Goal: Find specific page/section

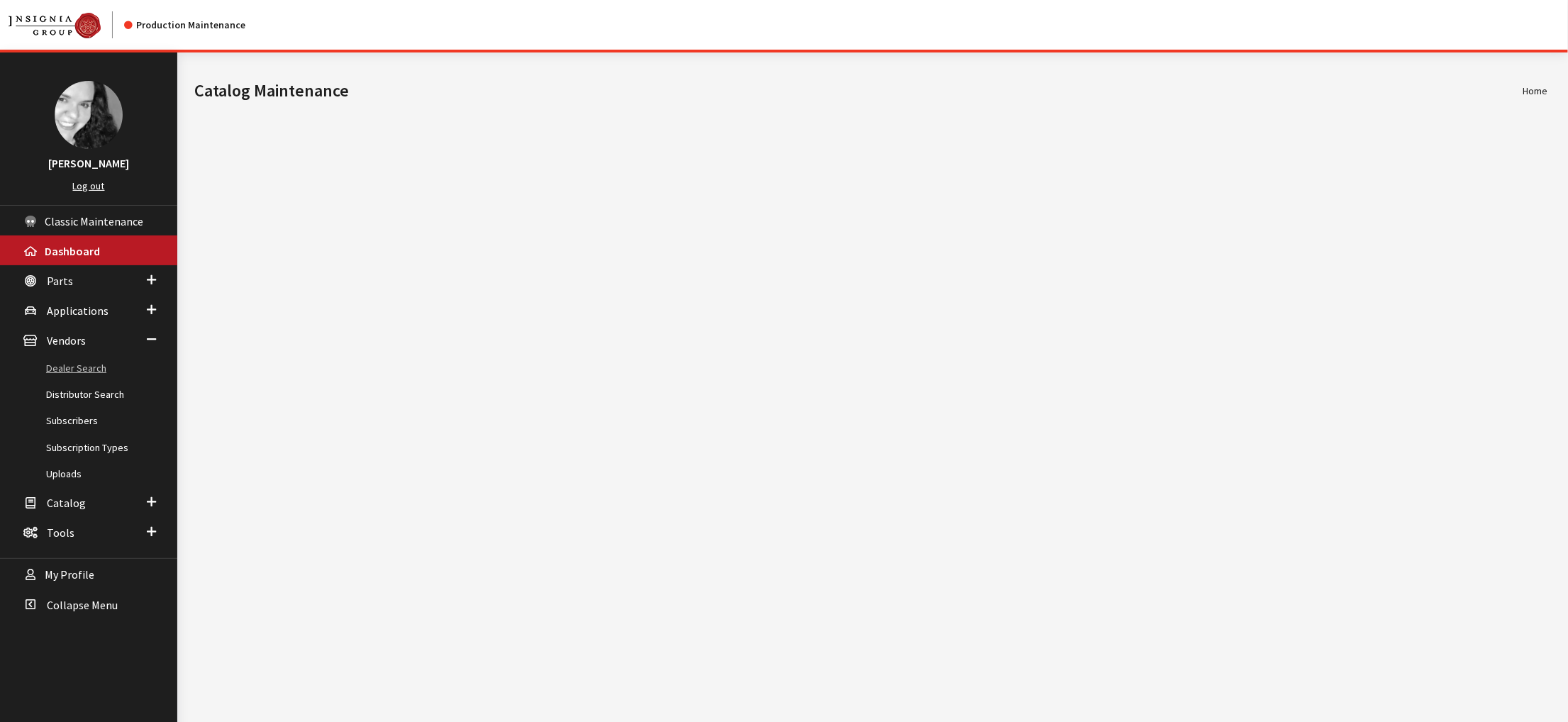
click at [79, 382] on link "Dealer Search" at bounding box center [89, 368] width 178 height 26
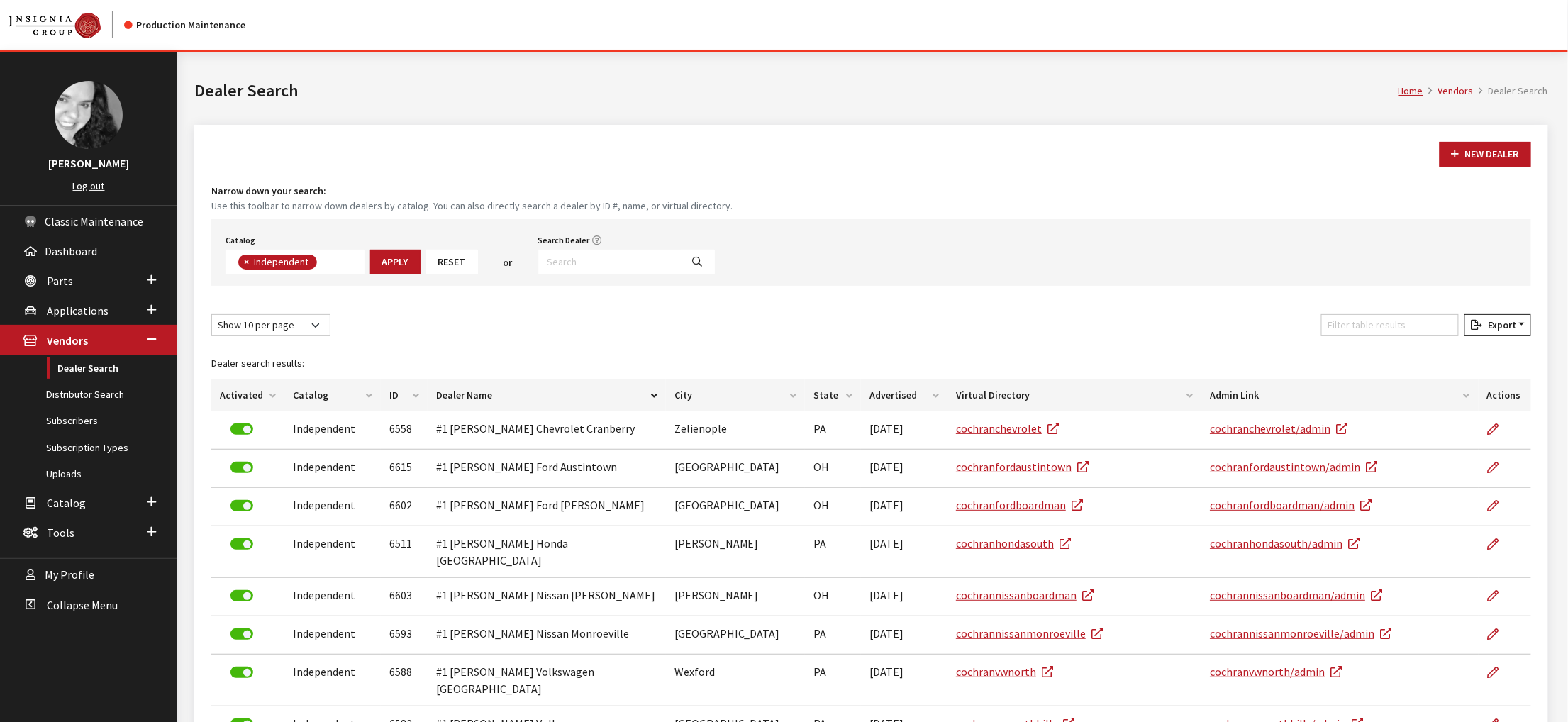
scroll to position [123, 0]
type input "patriot ac"
select select
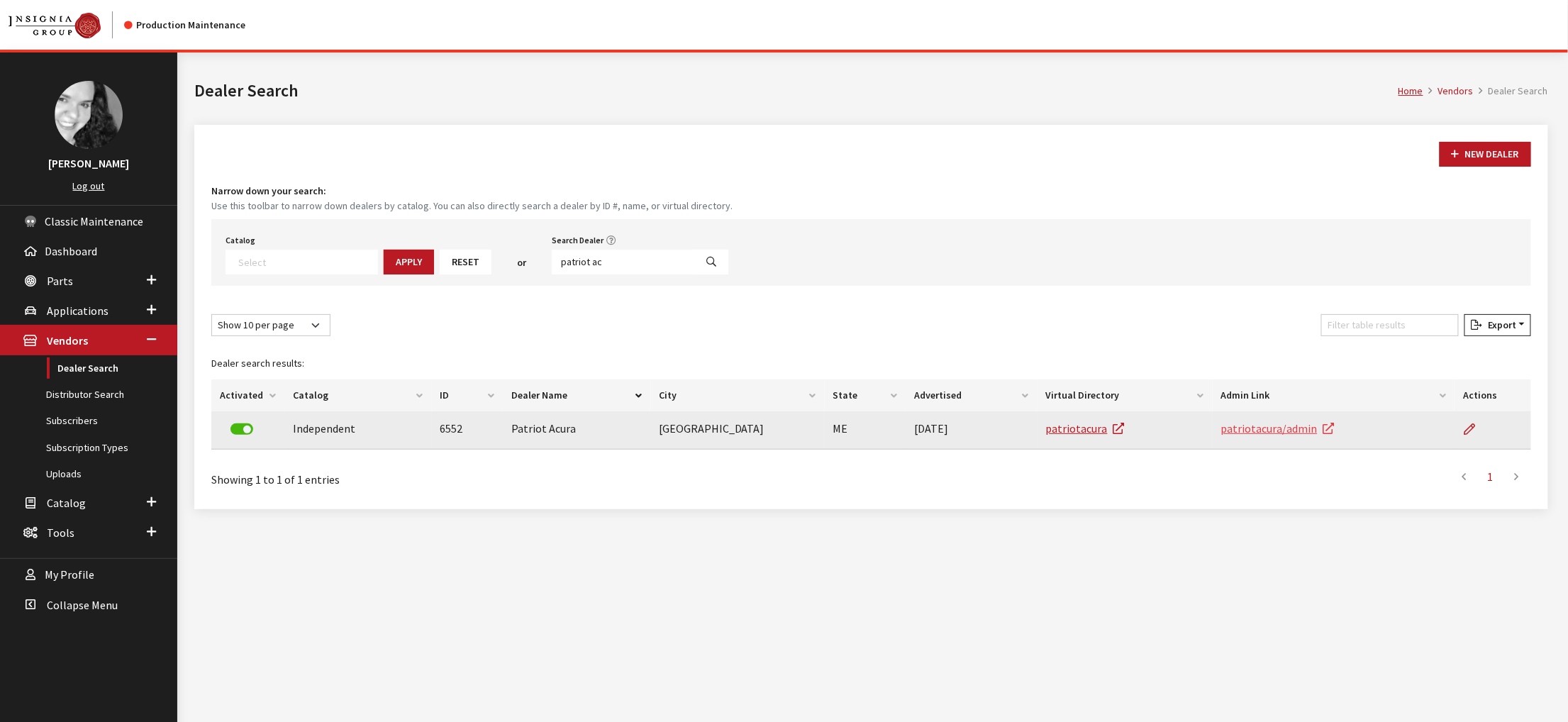
click at [1300, 436] on link "patriotacura/admin" at bounding box center [1277, 429] width 113 height 14
